Goal: Task Accomplishment & Management: Manage account settings

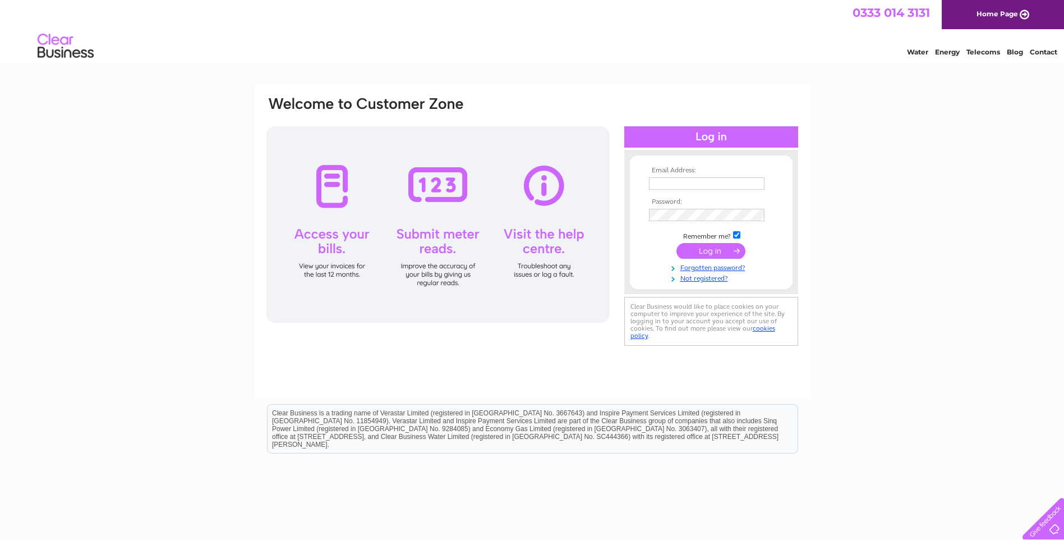
type input "[EMAIL_ADDRESS][DOMAIN_NAME]"
click at [705, 248] on input "submit" at bounding box center [710, 251] width 69 height 16
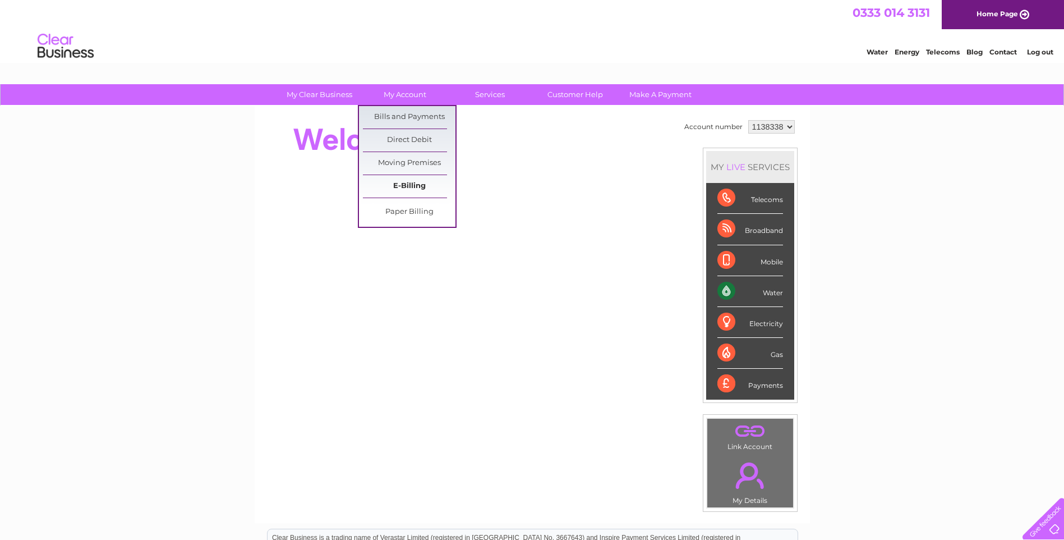
click at [411, 188] on link "E-Billing" at bounding box center [409, 186] width 93 height 22
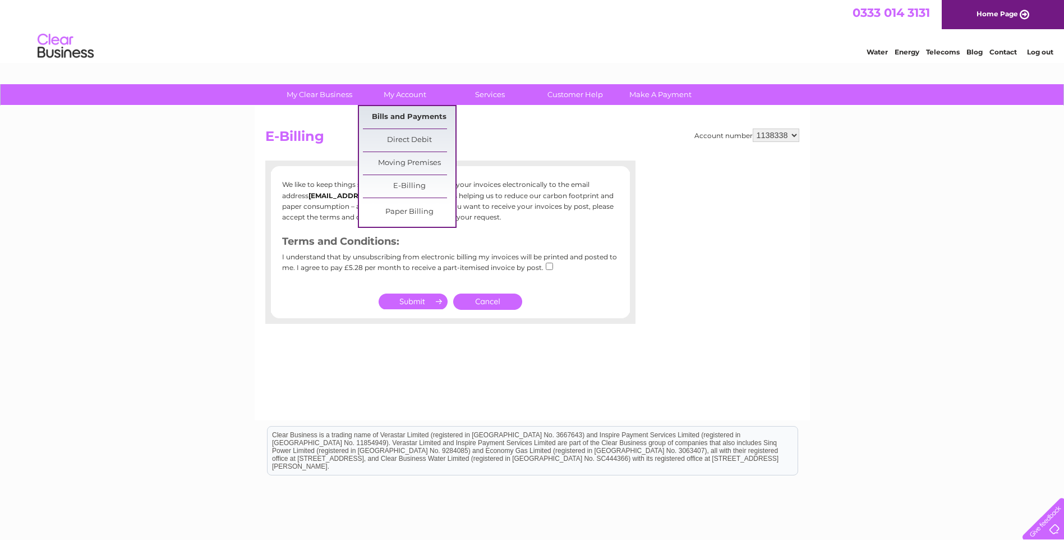
click at [405, 117] on link "Bills and Payments" at bounding box center [409, 117] width 93 height 22
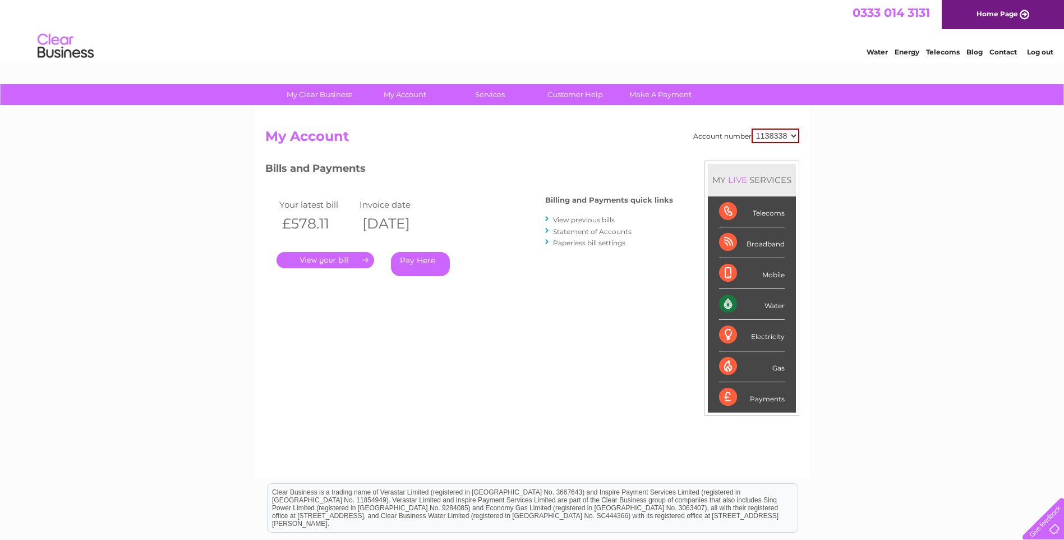
click at [325, 259] on link "." at bounding box center [325, 260] width 98 height 16
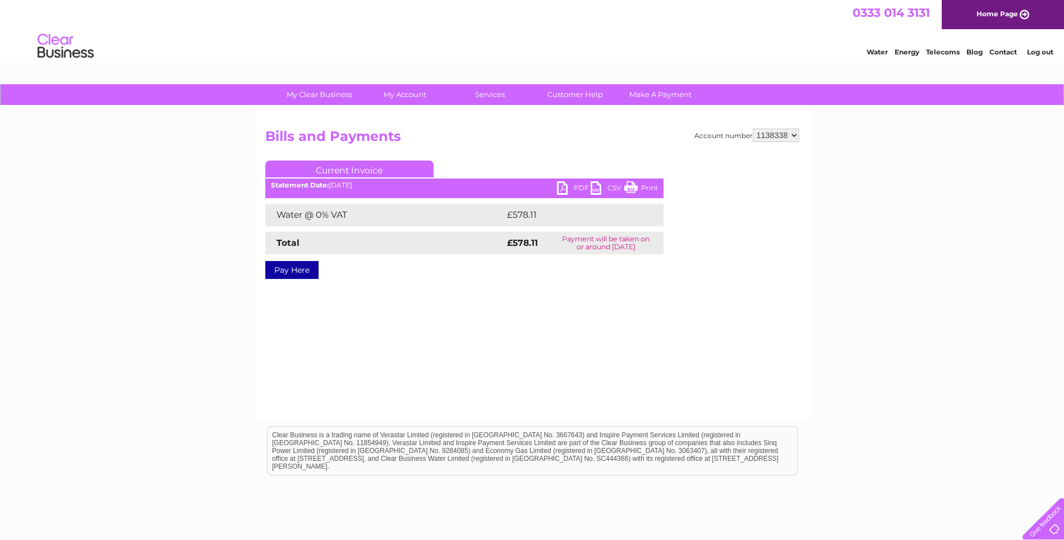
click at [577, 189] on link "PDF" at bounding box center [574, 189] width 34 height 16
